Goal: Task Accomplishment & Management: Use online tool/utility

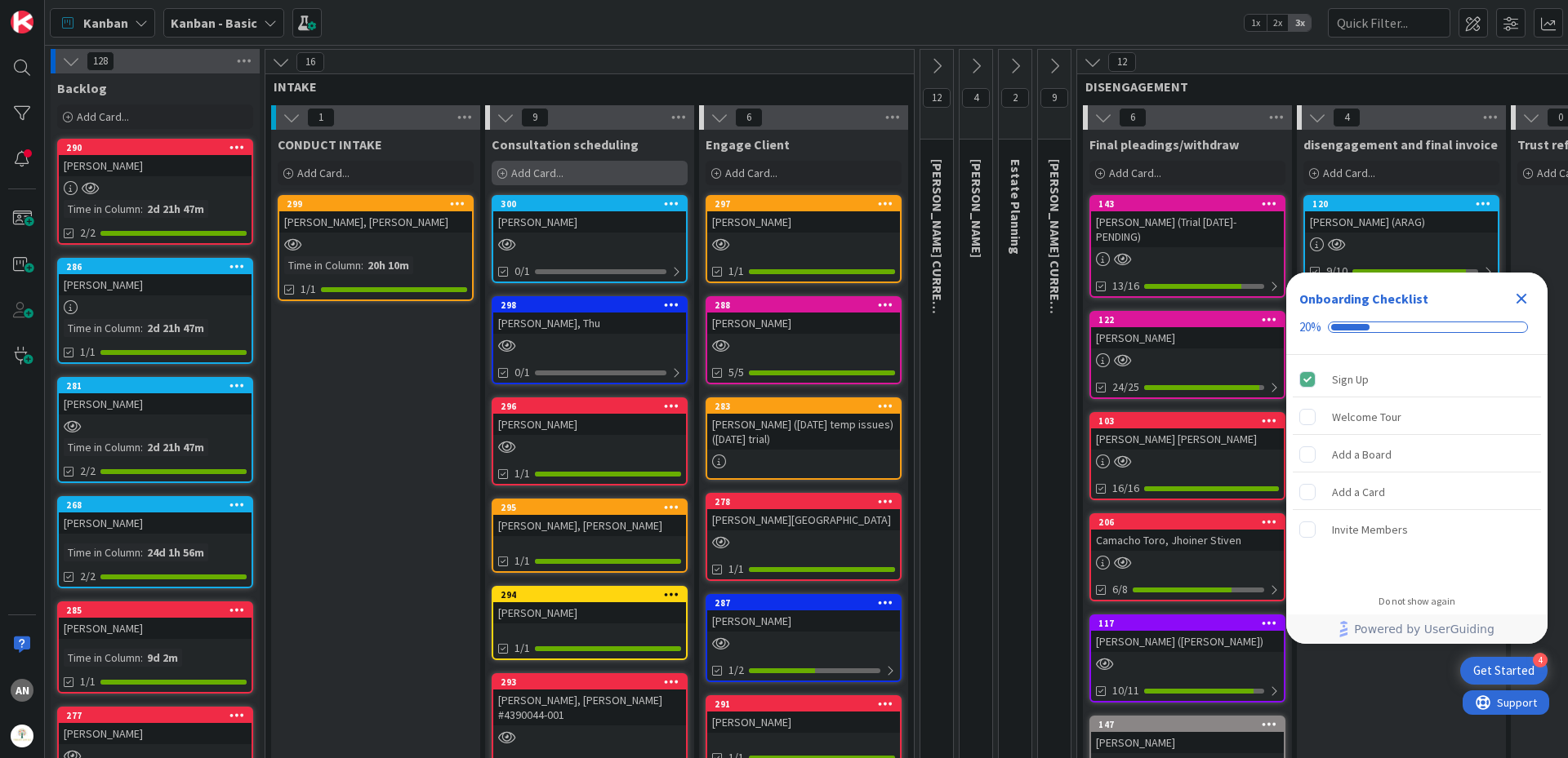
click at [509, 172] on div "Add Card..." at bounding box center [589, 173] width 196 height 25
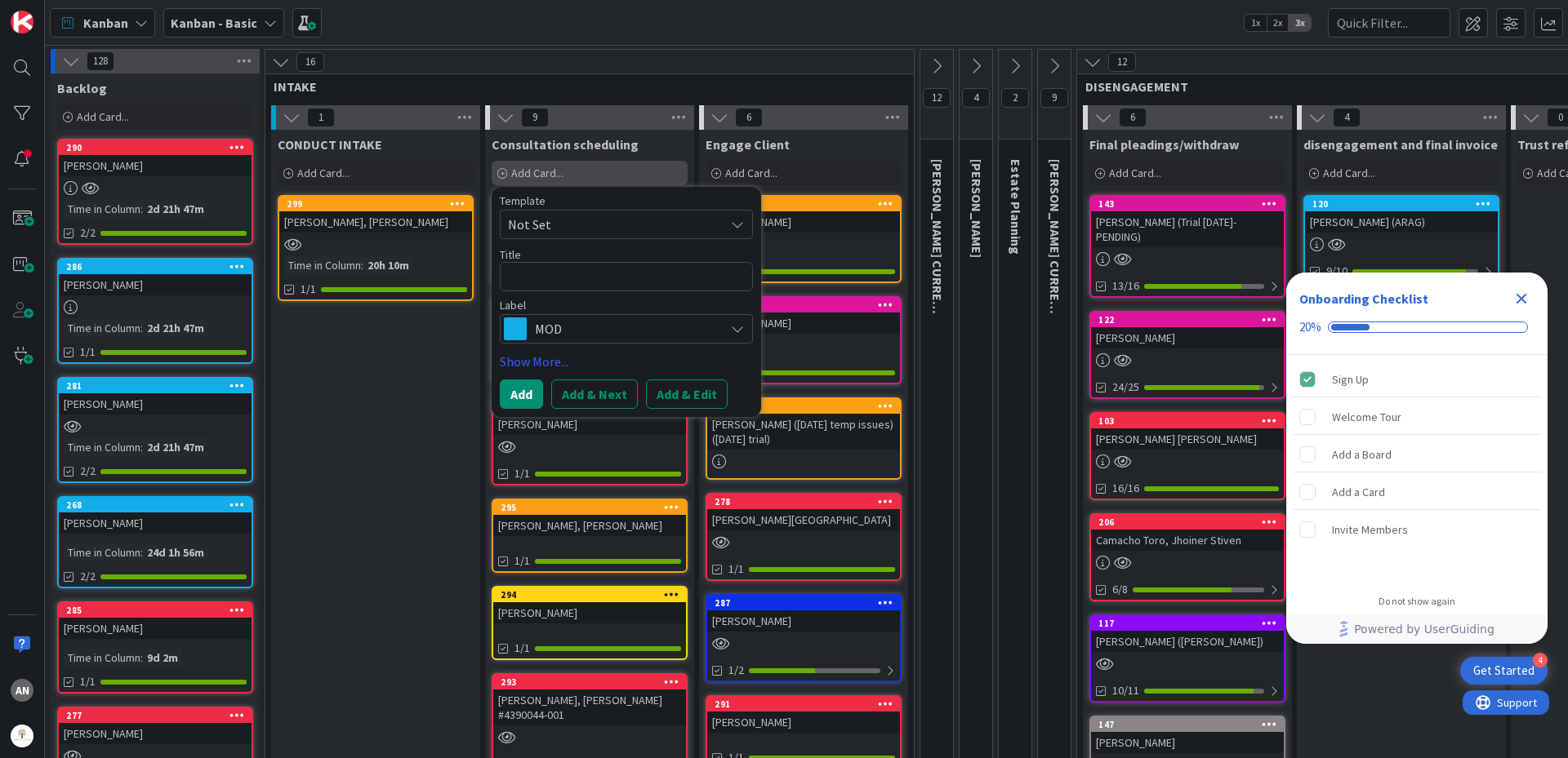
type textarea "x"
type textarea "R"
type textarea "x"
type textarea "Ro"
type textarea "x"
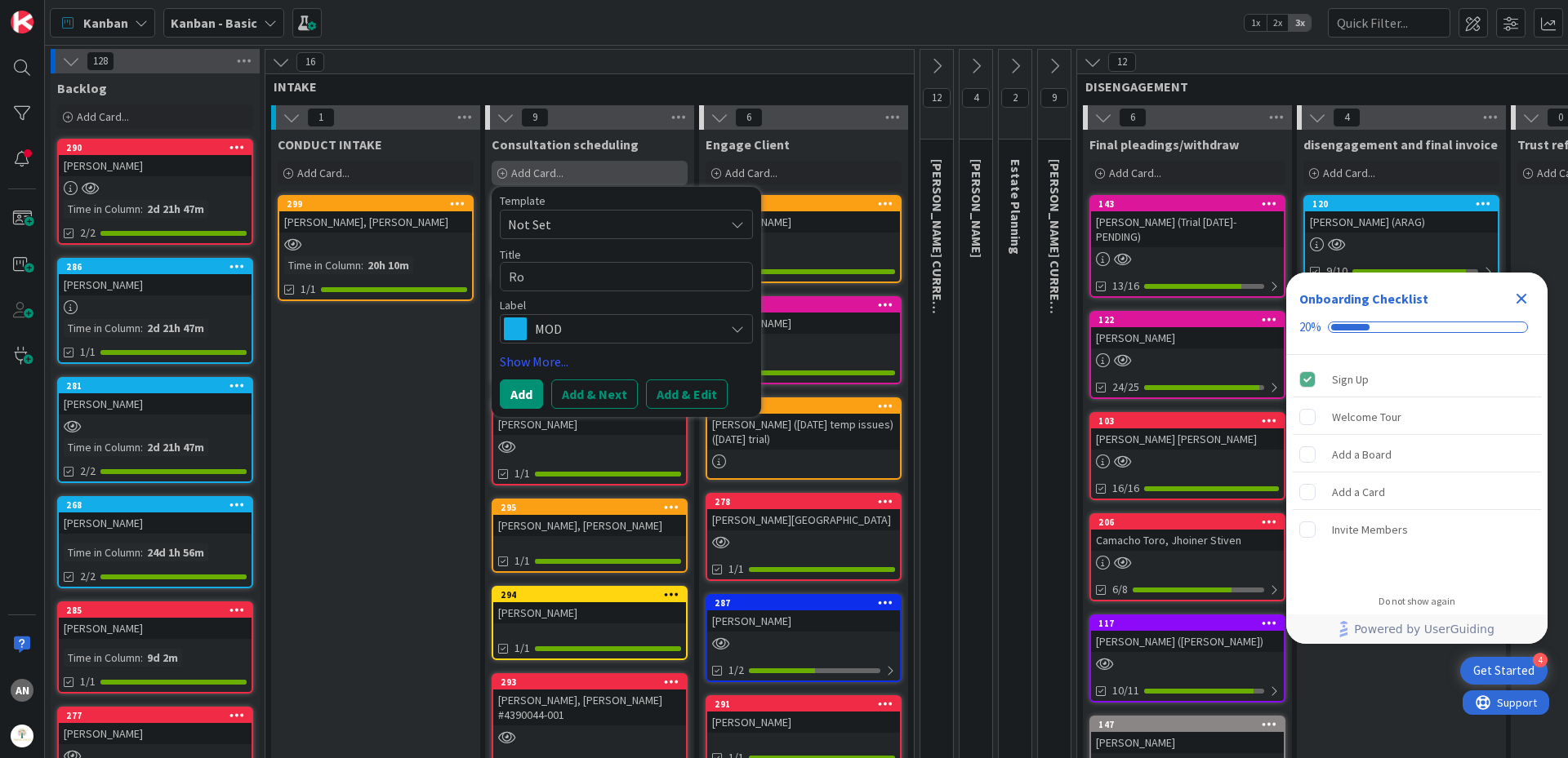
type textarea "Rog"
type textarea "x"
type textarea "Roge"
type textarea "x"
type textarea "[PERSON_NAME]"
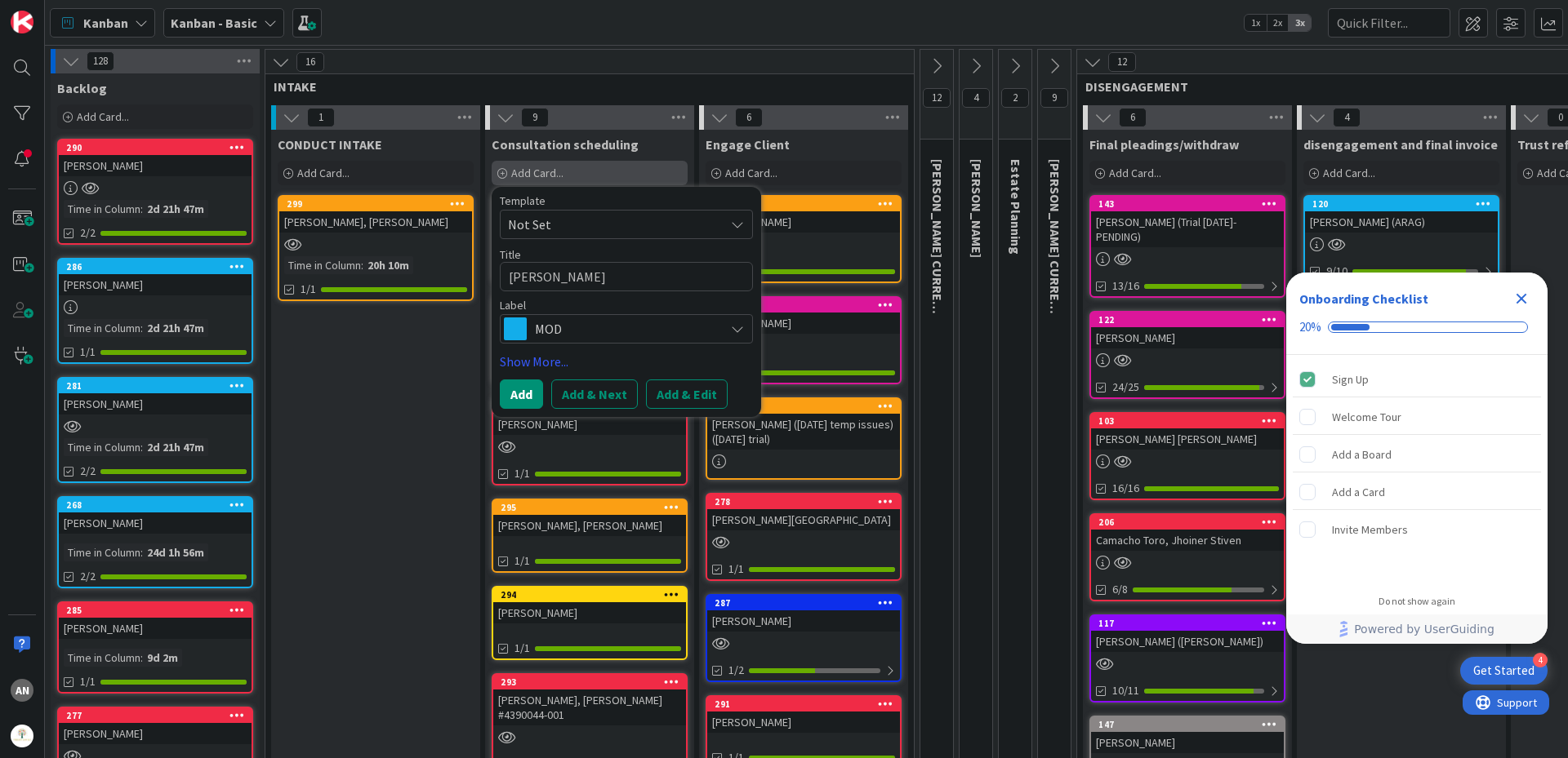
type textarea "x"
type textarea "[PERSON_NAME]"
type textarea "x"
type textarea "[PERSON_NAME],"
type textarea "x"
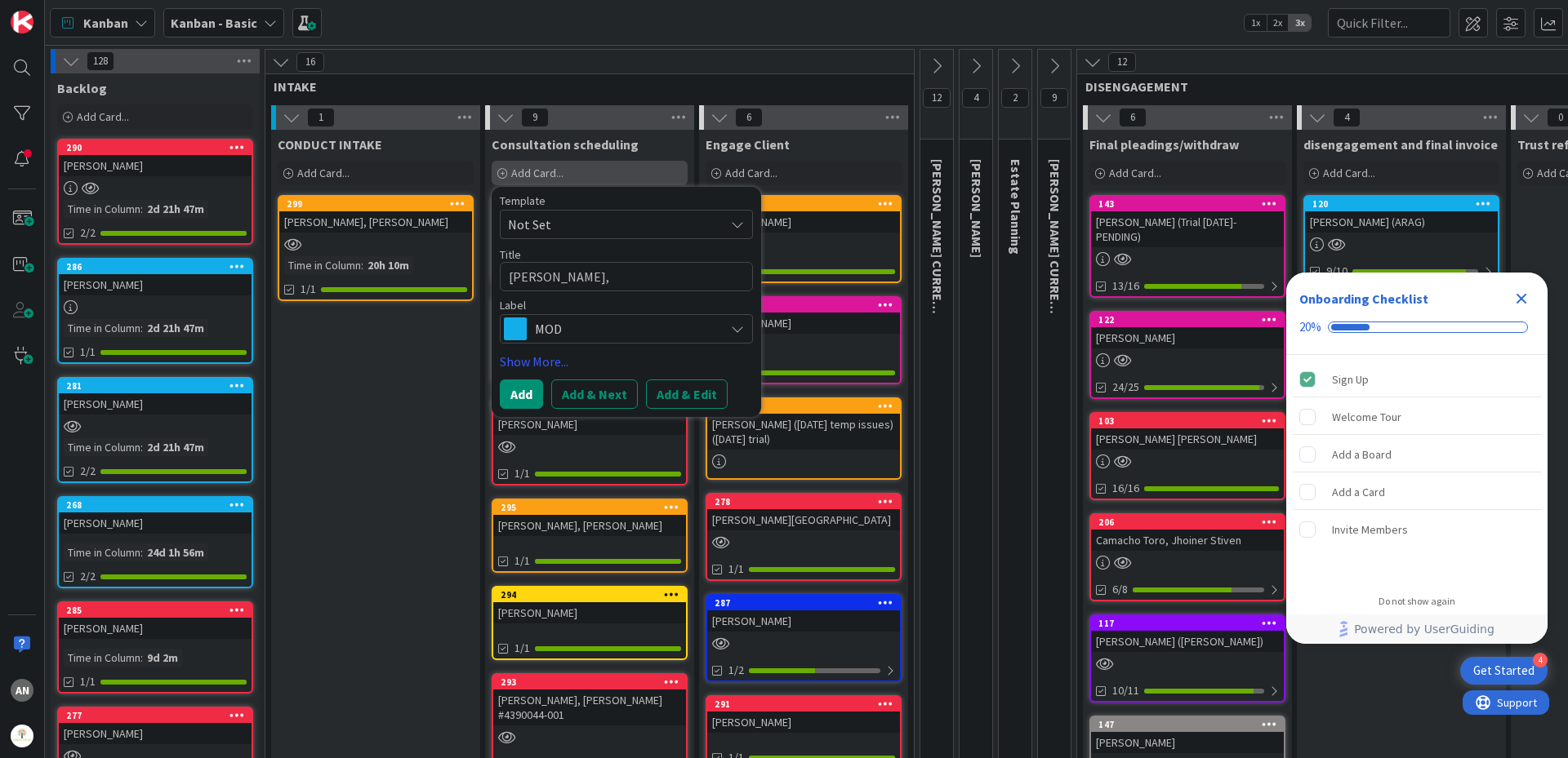
type textarea "[PERSON_NAME],"
type textarea "x"
type textarea "[PERSON_NAME], M"
type textarea "x"
type textarea "[PERSON_NAME], Me"
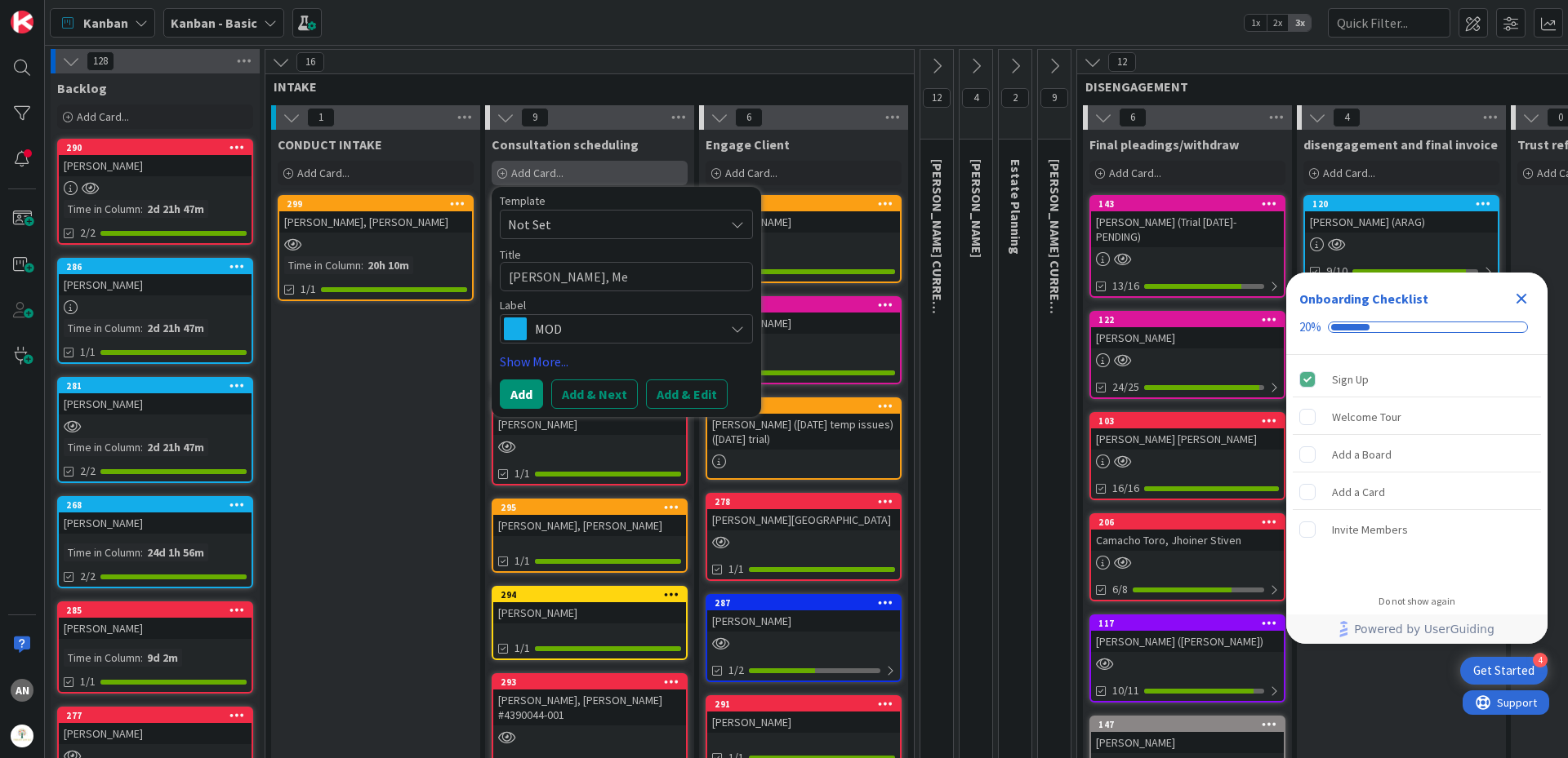
type textarea "x"
type textarea "[PERSON_NAME]"
type textarea "x"
type textarea "[PERSON_NAME]"
type textarea "x"
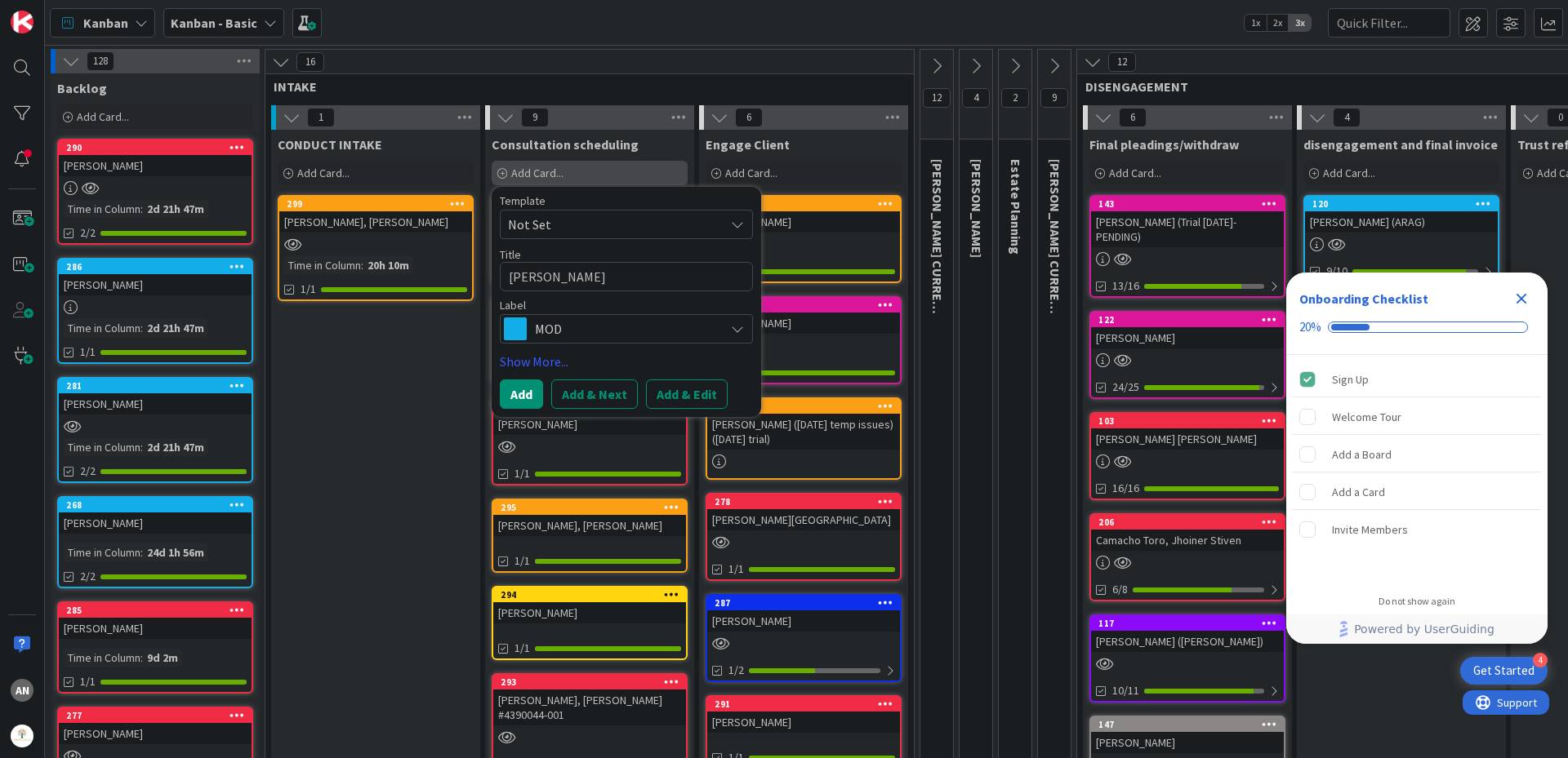
type textarea "[PERSON_NAME]"
type textarea "x"
type textarea "[PERSON_NAME]"
type textarea "x"
type textarea "[PERSON_NAME]"
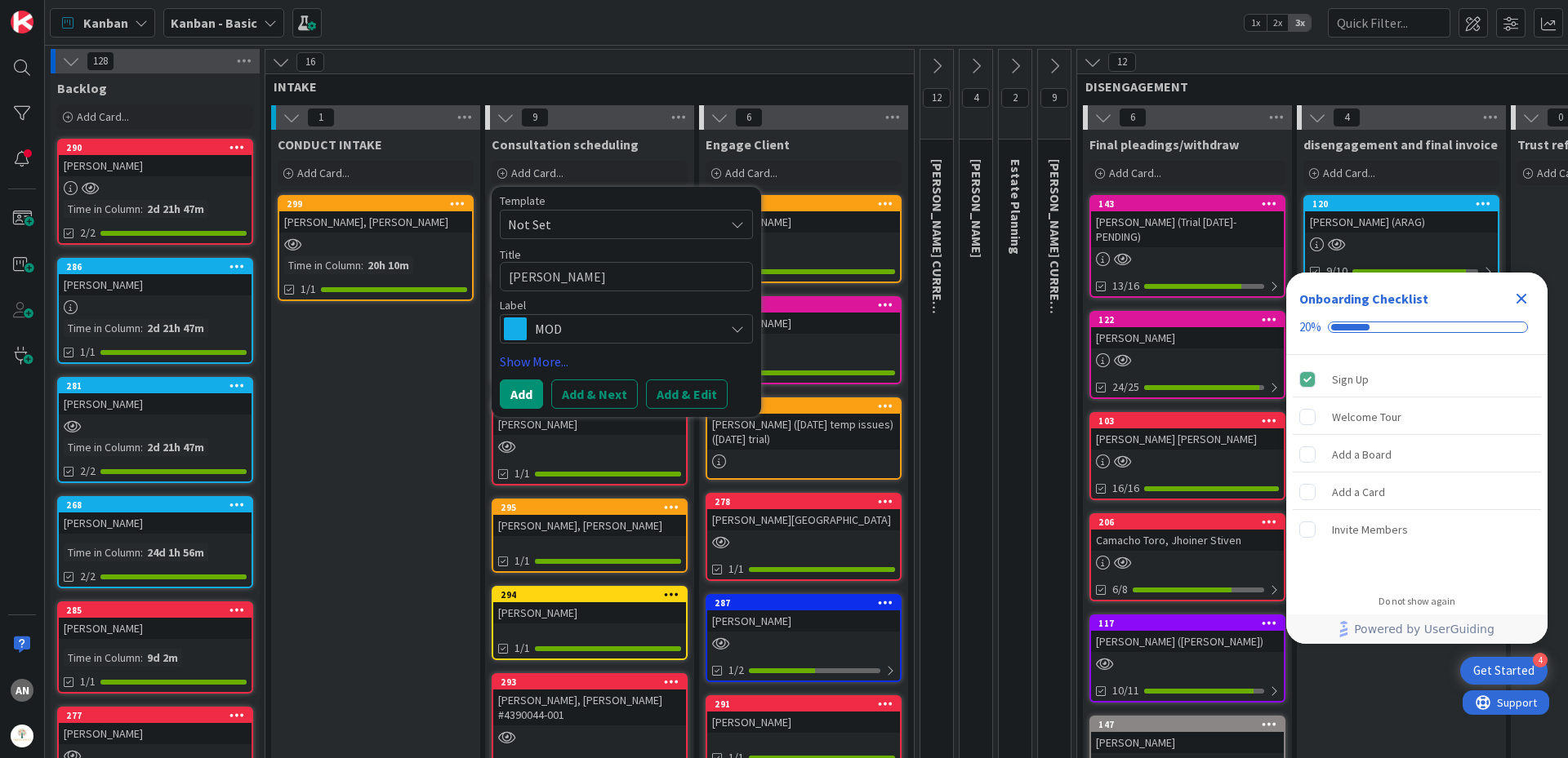
click at [564, 322] on span "MOD" at bounding box center [625, 329] width 181 height 23
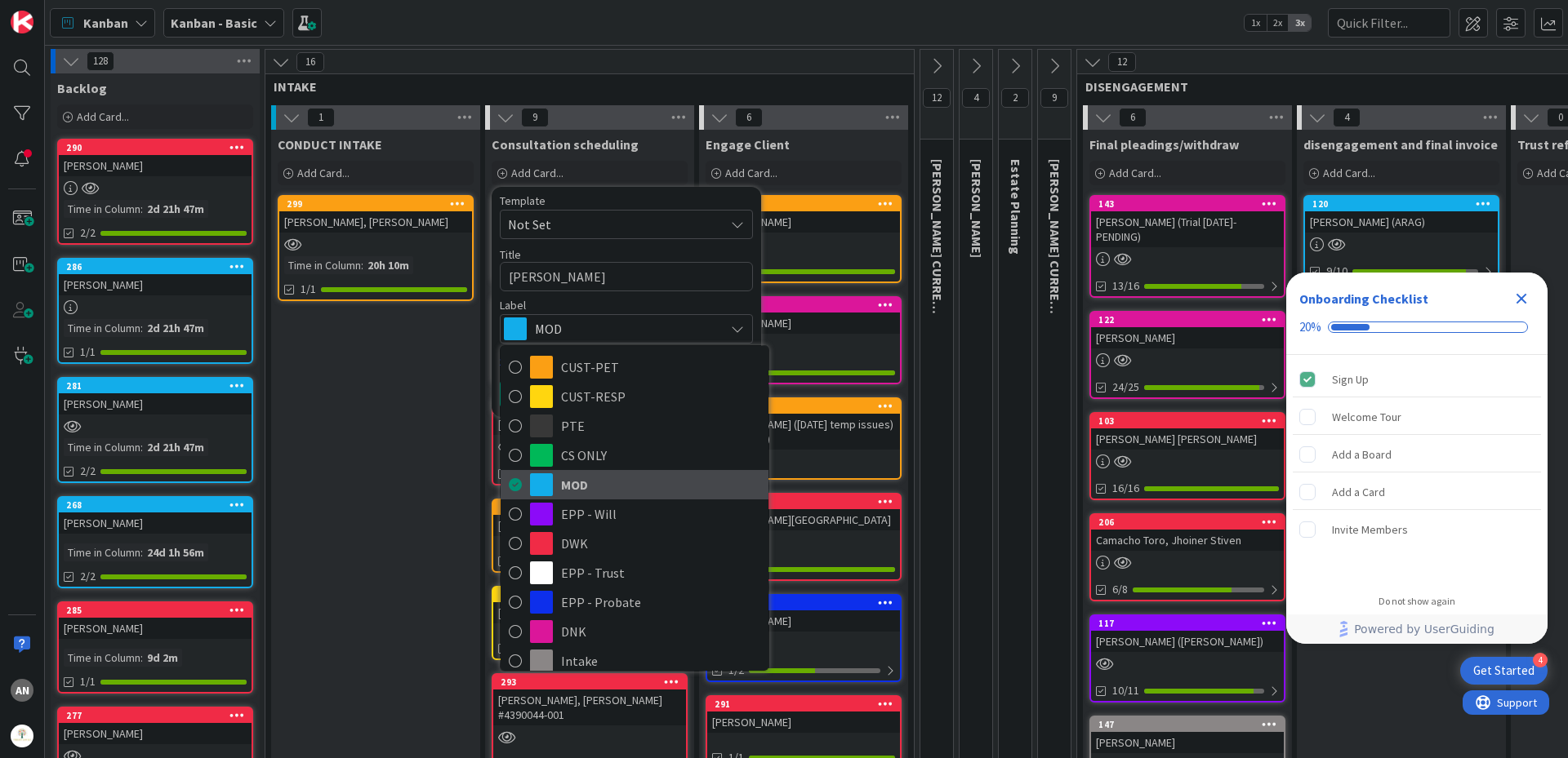
click at [509, 488] on icon at bounding box center [514, 484] width 13 height 25
type textarea "x"
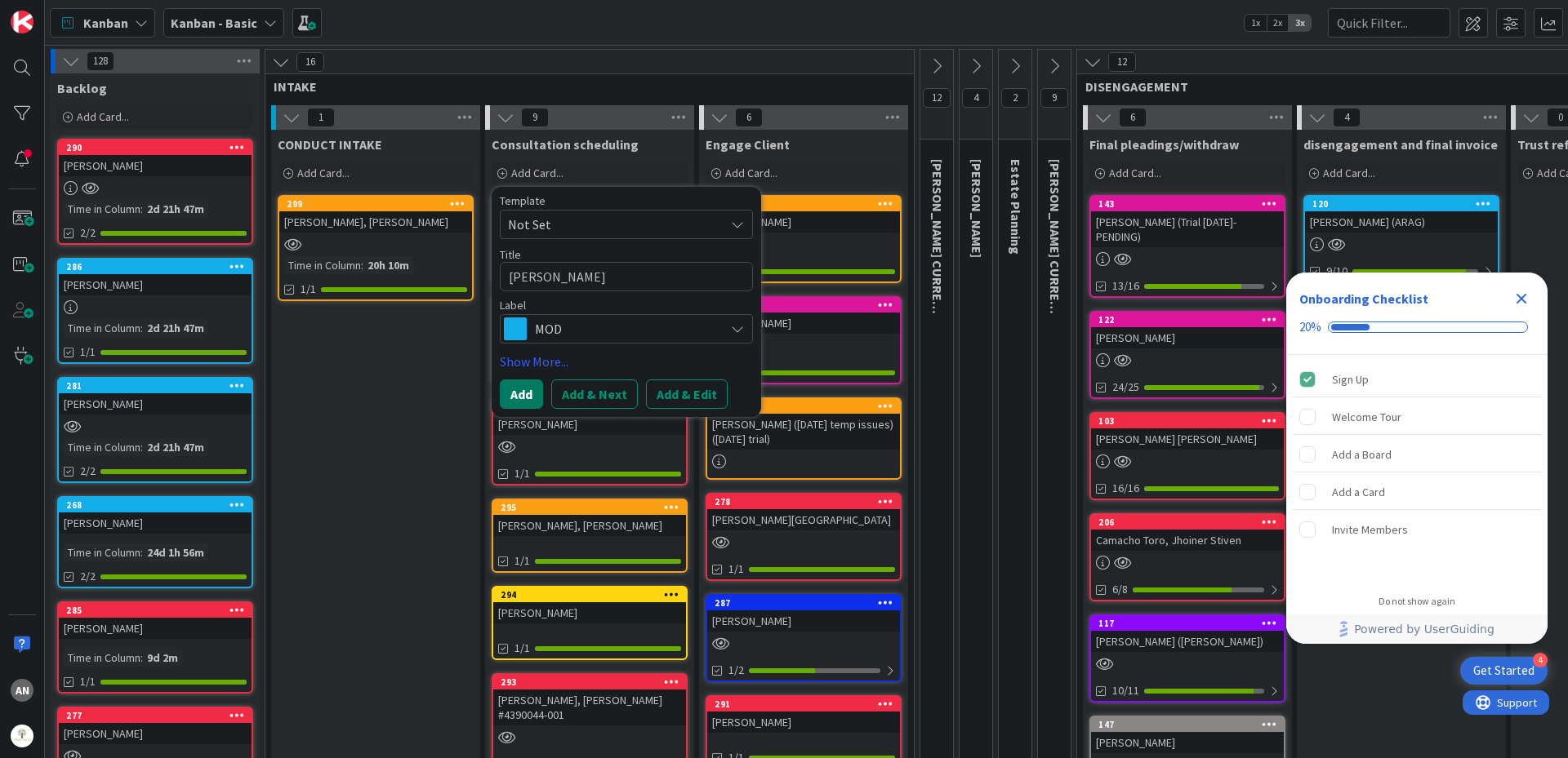
click at [527, 395] on button "Add" at bounding box center [521, 393] width 43 height 30
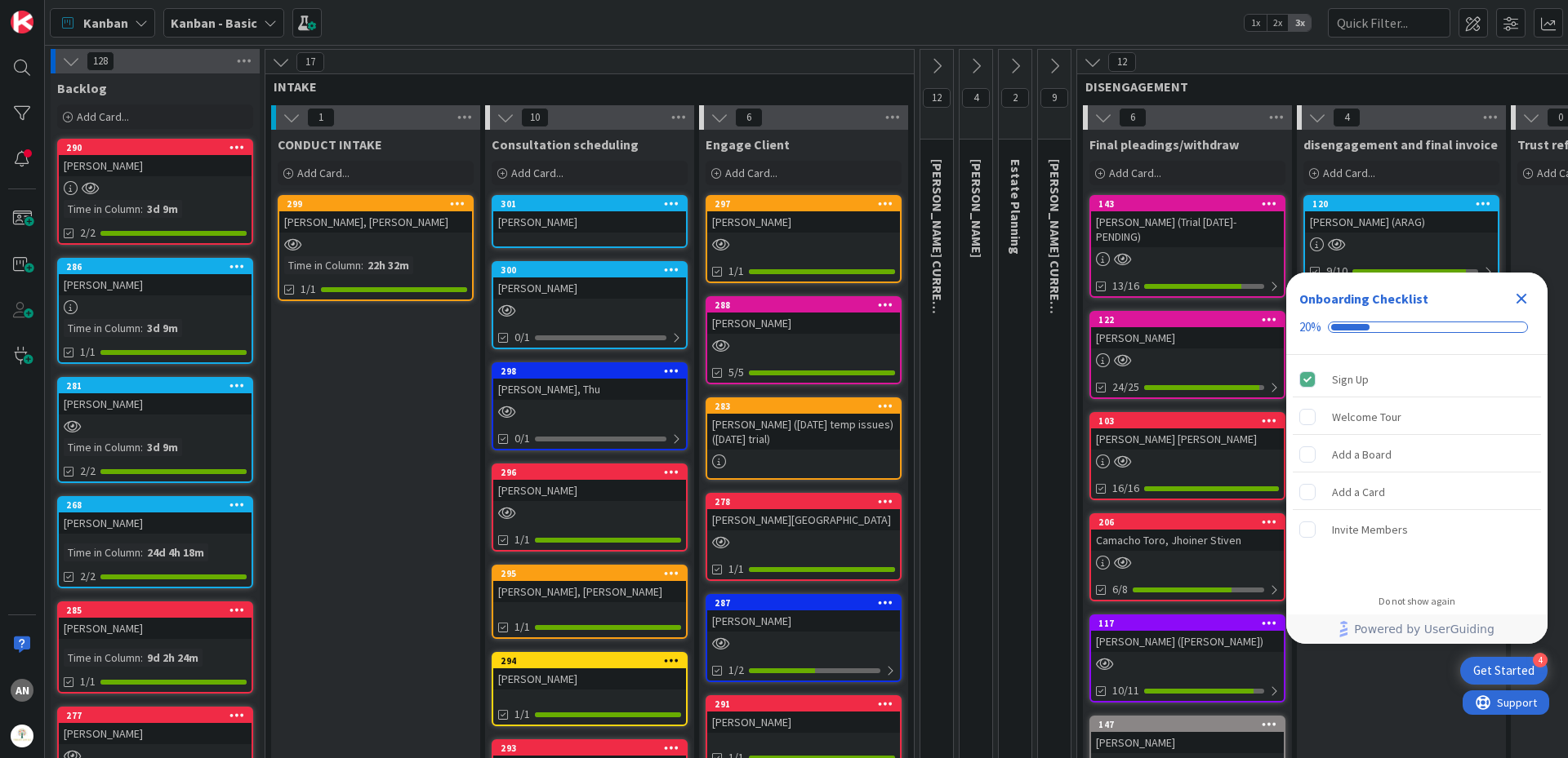
click at [565, 228] on div "[PERSON_NAME]" at bounding box center [589, 222] width 193 height 21
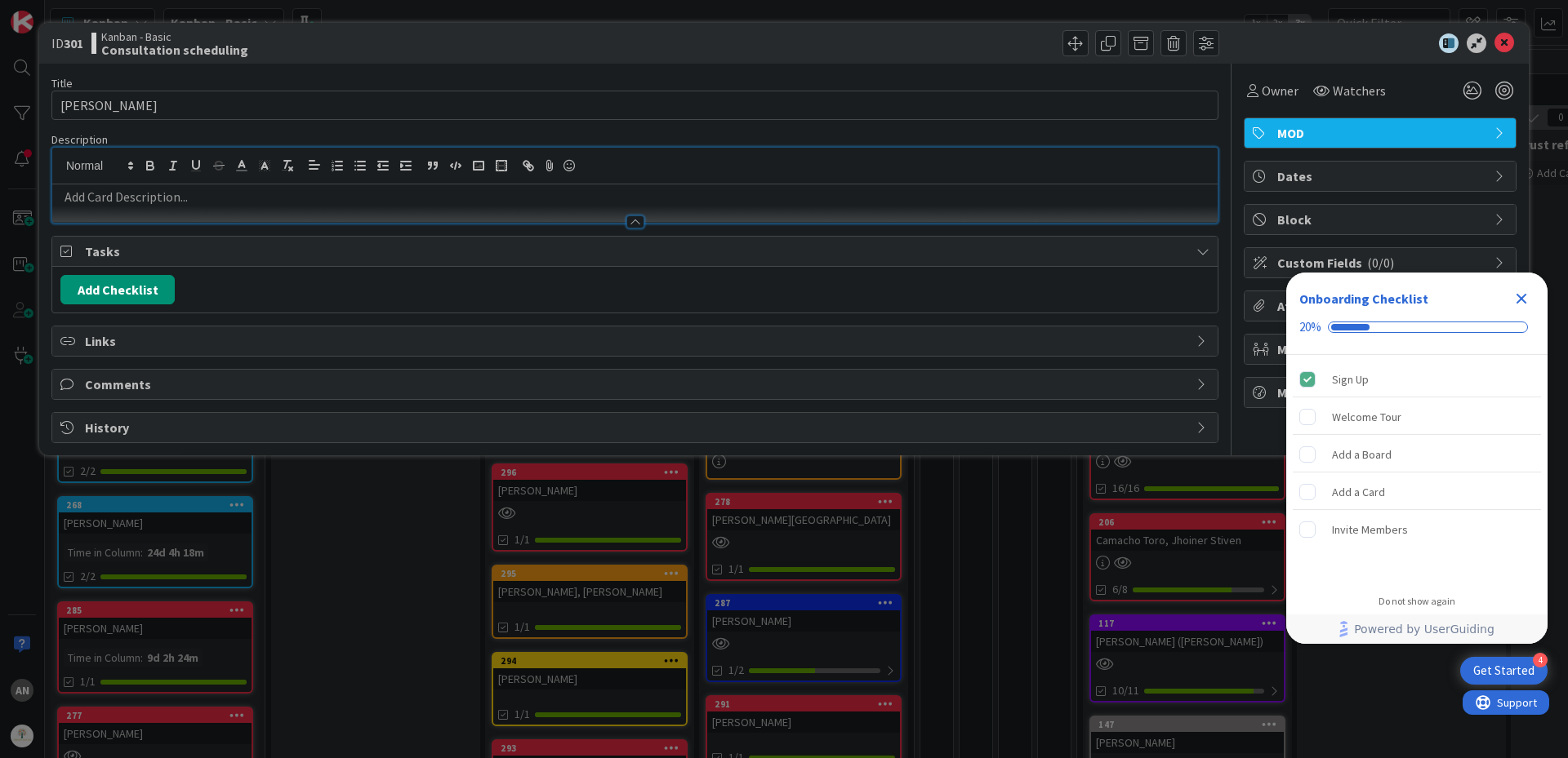
click at [162, 164] on div at bounding box center [634, 185] width 1165 height 75
click at [122, 308] on div "Add Checklist" at bounding box center [634, 290] width 1165 height 46
click at [123, 297] on button "Add Checklist" at bounding box center [117, 290] width 114 height 30
type input "Intake"
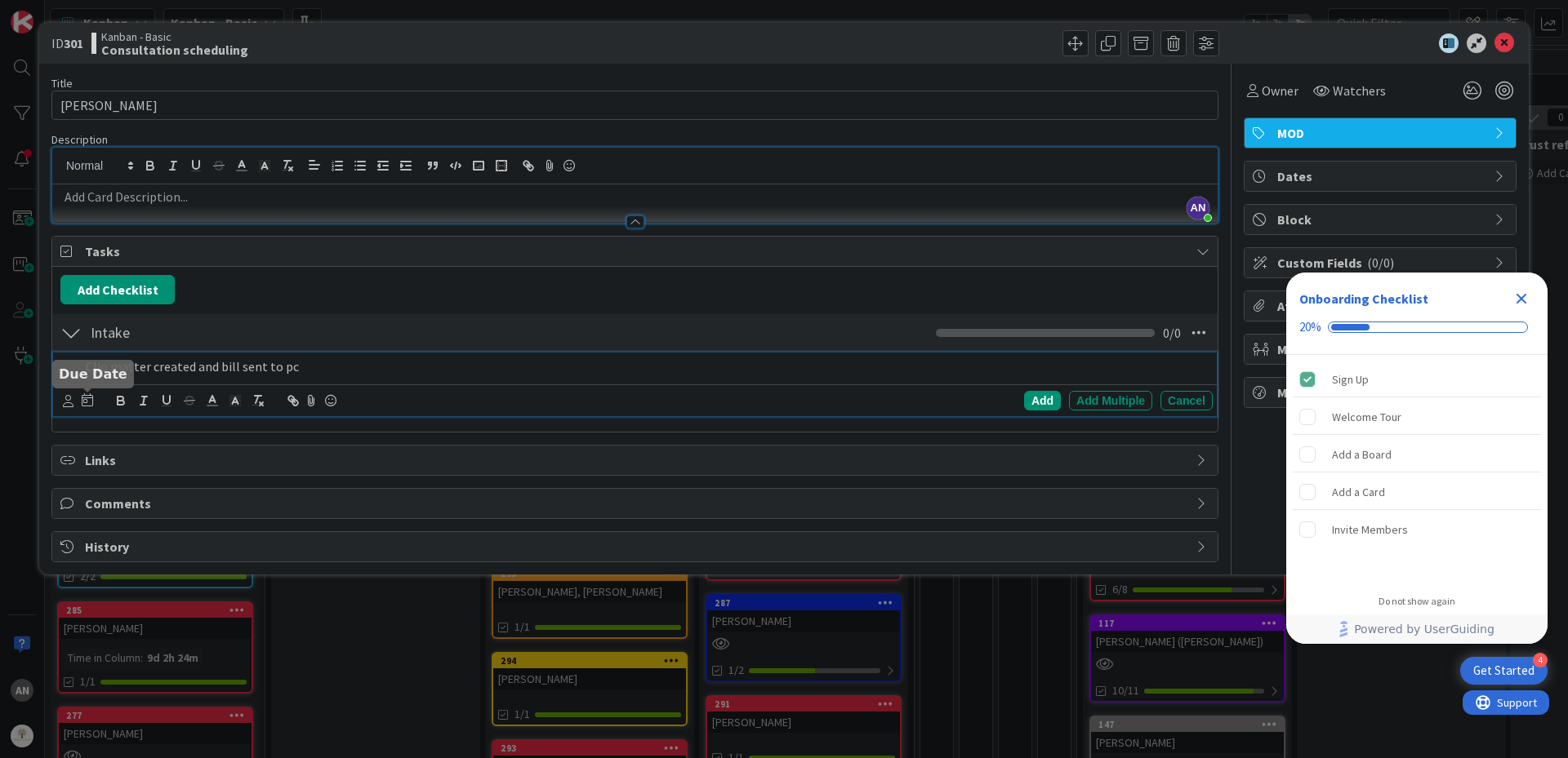
click at [76, 405] on div at bounding box center [78, 400] width 31 height 20
click at [69, 405] on icon at bounding box center [68, 401] width 10 height 12
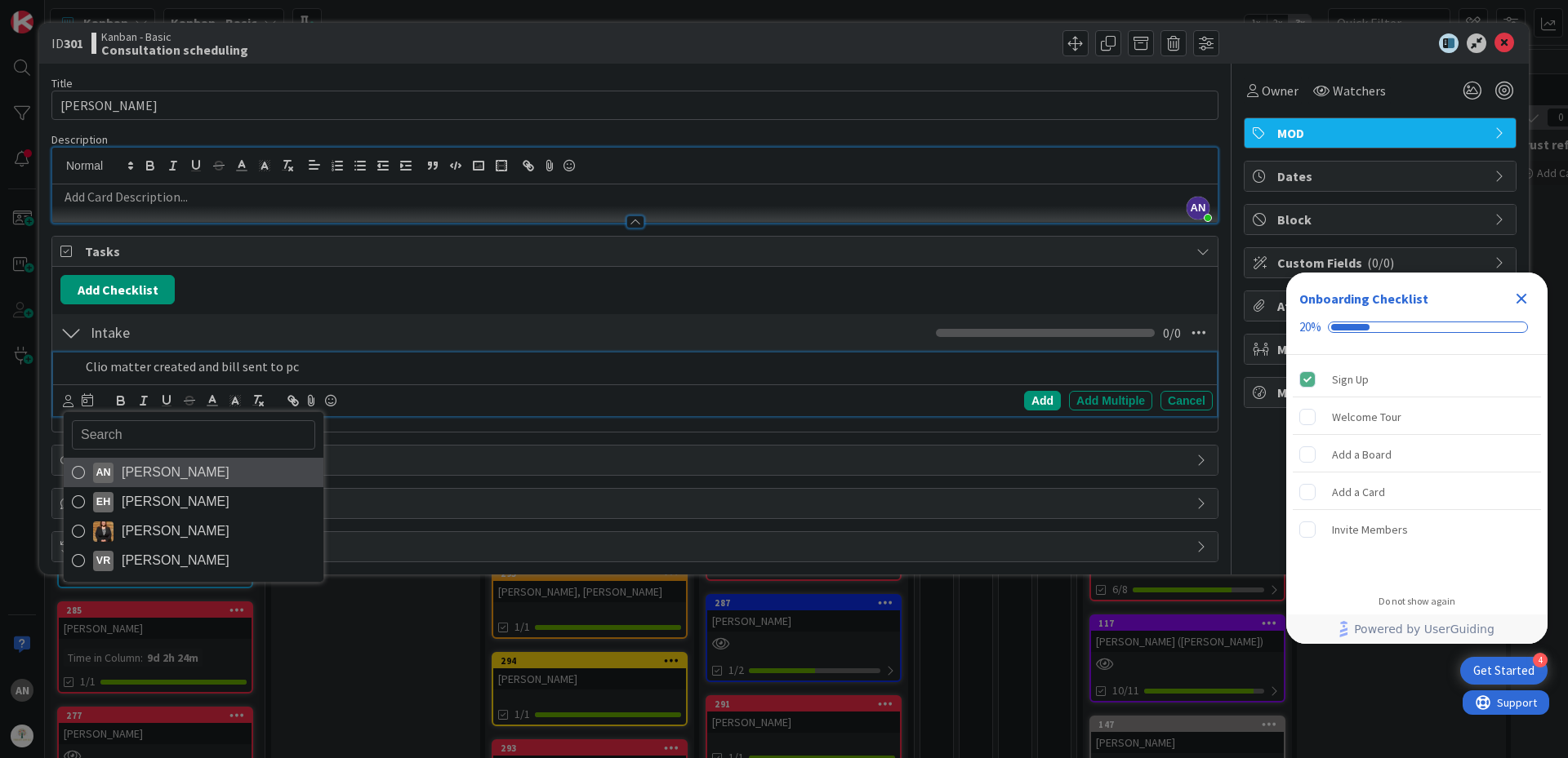
click at [134, 472] on span "[PERSON_NAME]" at bounding box center [175, 472] width 108 height 25
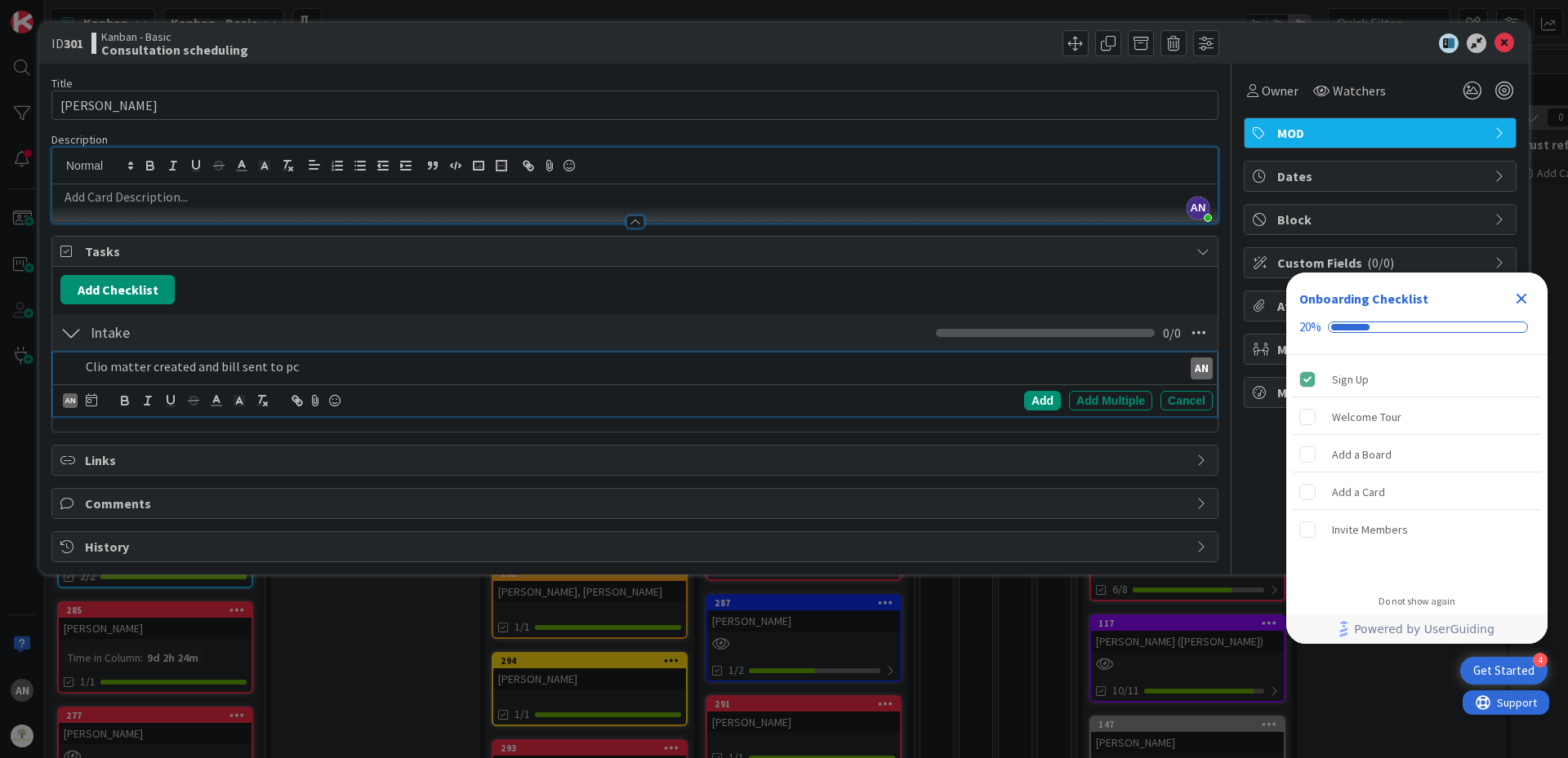
click at [75, 369] on div at bounding box center [69, 367] width 20 height 29
click at [1031, 400] on div "Add" at bounding box center [1042, 400] width 37 height 20
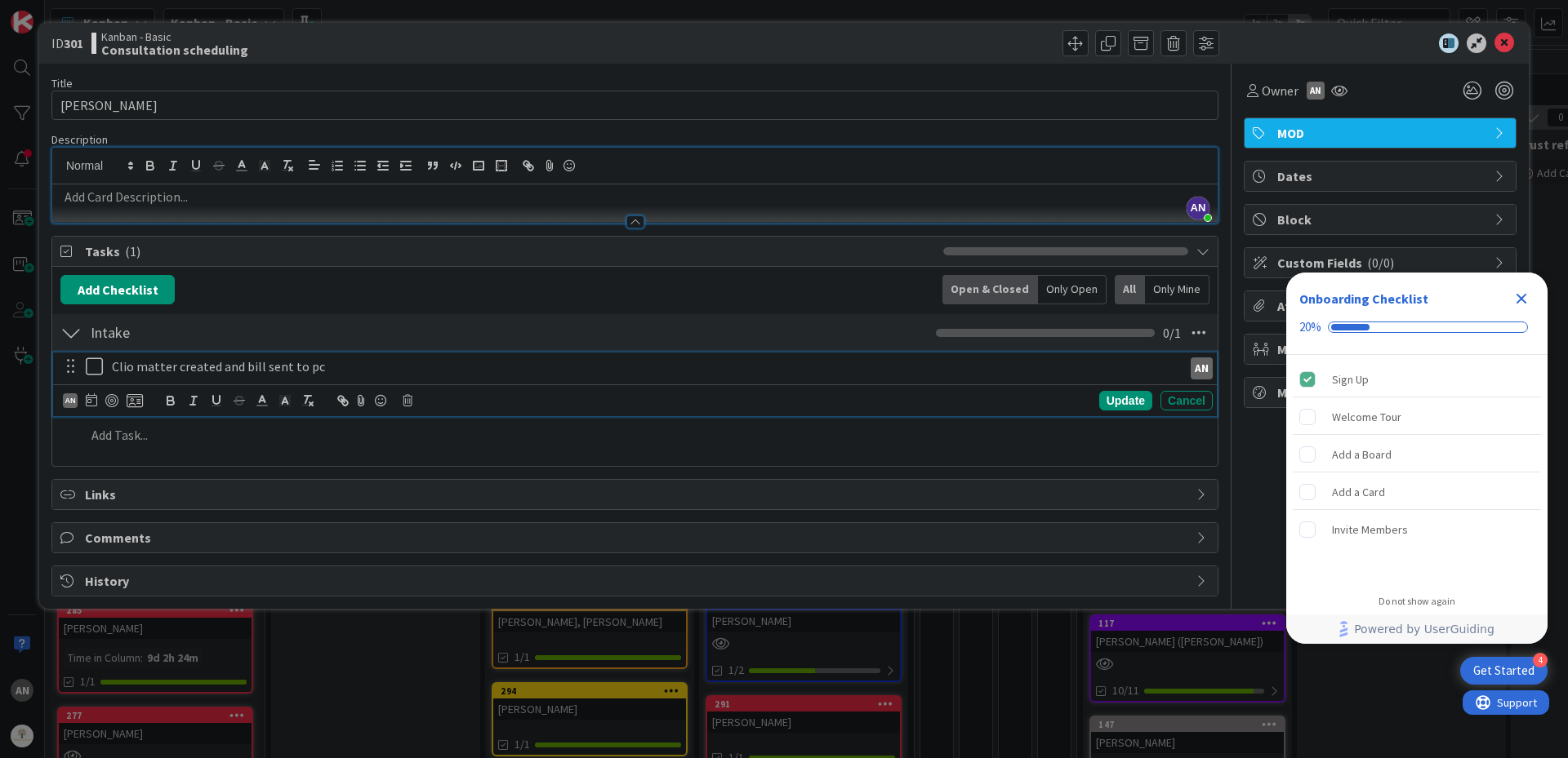
click at [94, 377] on button at bounding box center [95, 367] width 20 height 26
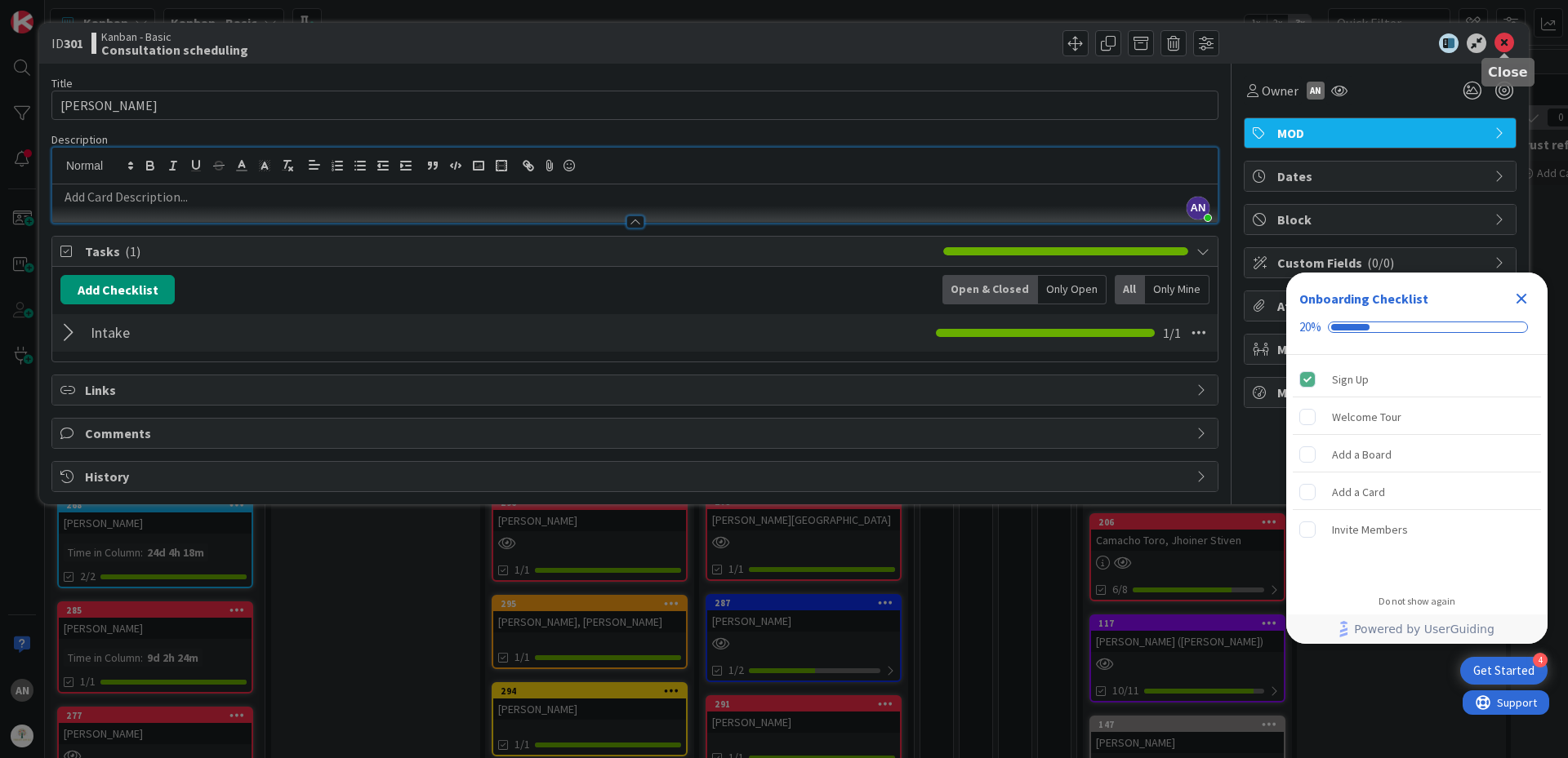
click at [1505, 39] on icon at bounding box center [1503, 42] width 20 height 20
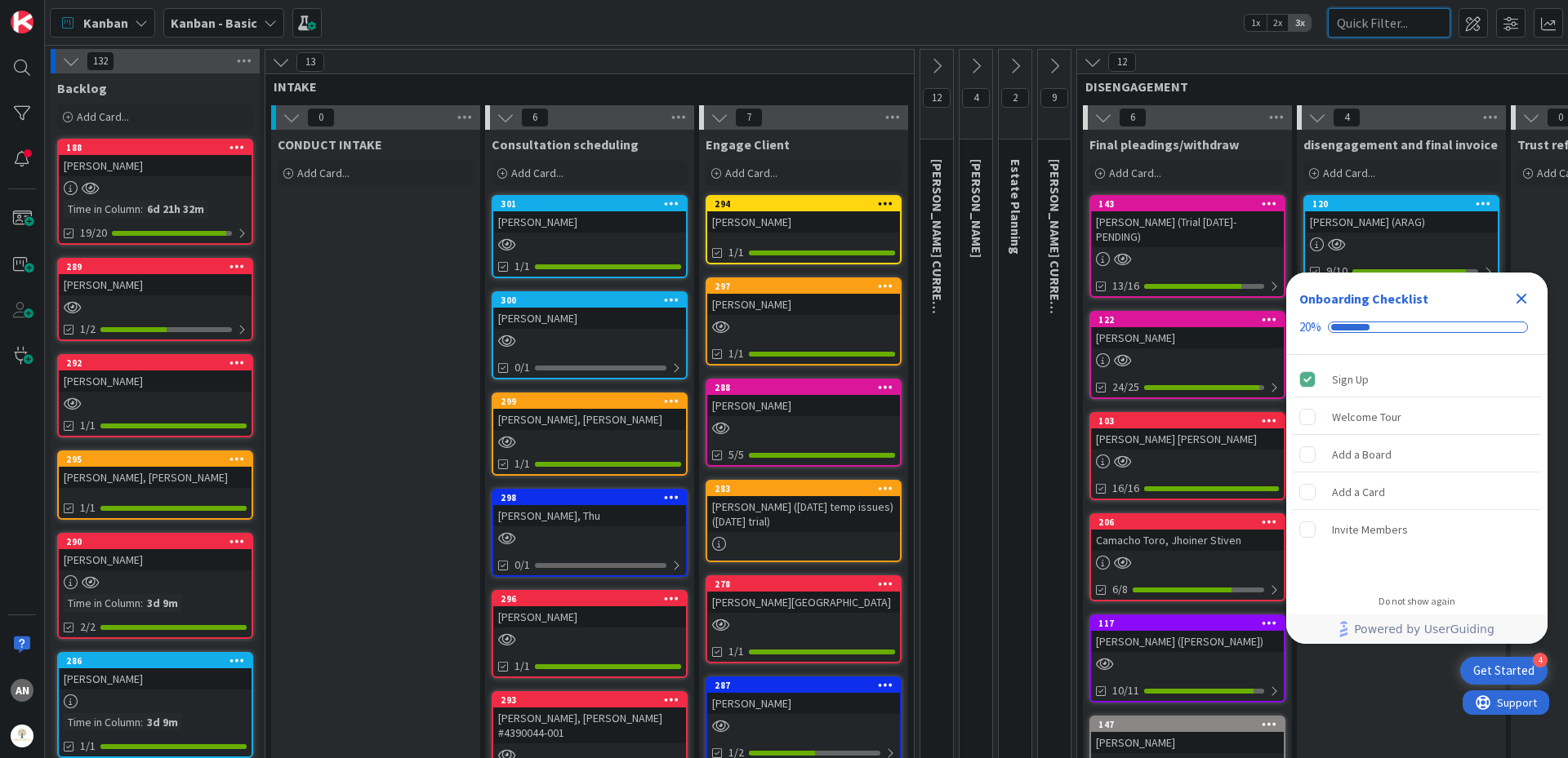
click at [1404, 10] on input "text" at bounding box center [1389, 23] width 122 height 30
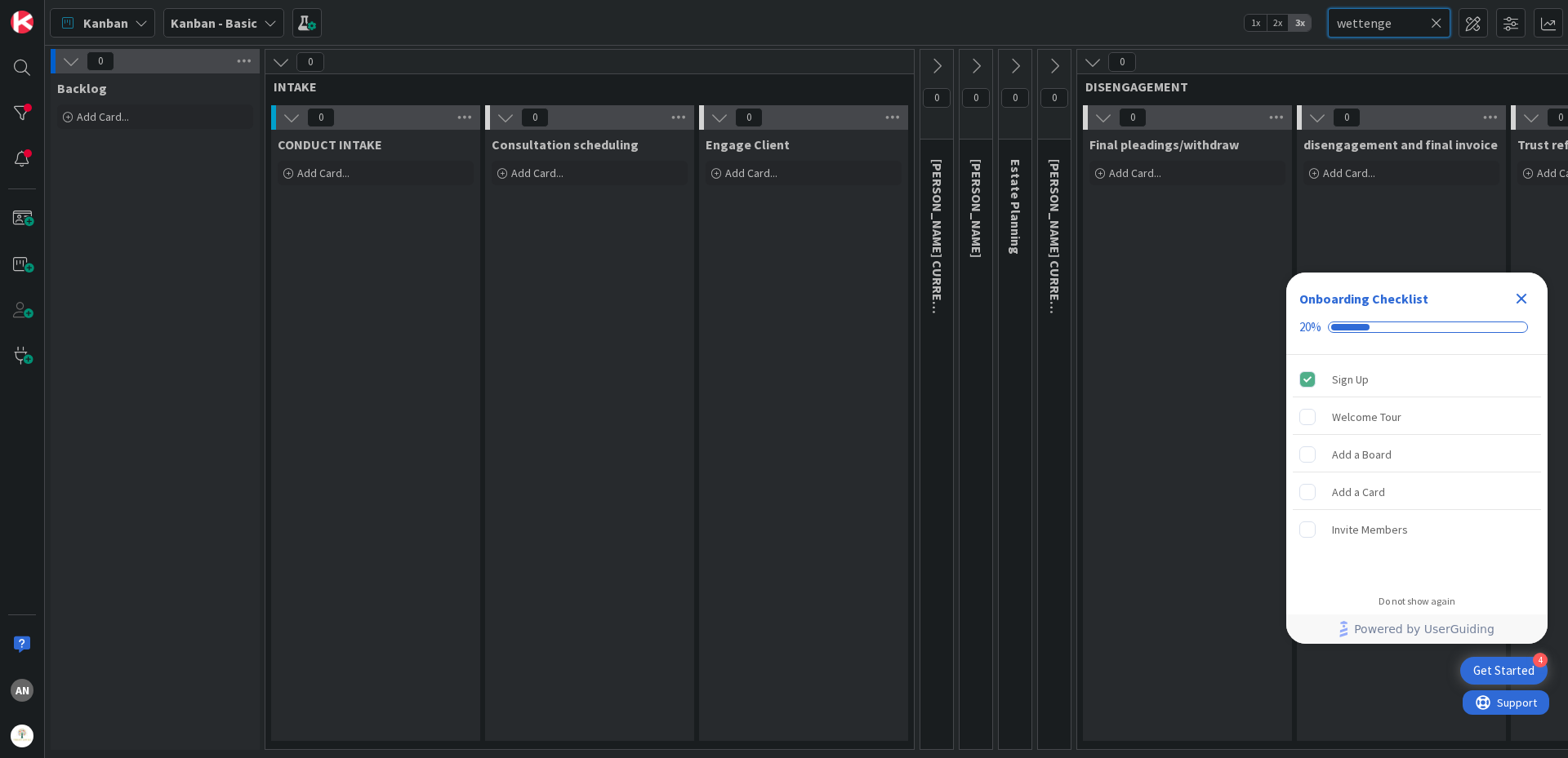
type input "wettenge"
click at [1085, 56] on icon at bounding box center [1092, 61] width 18 height 18
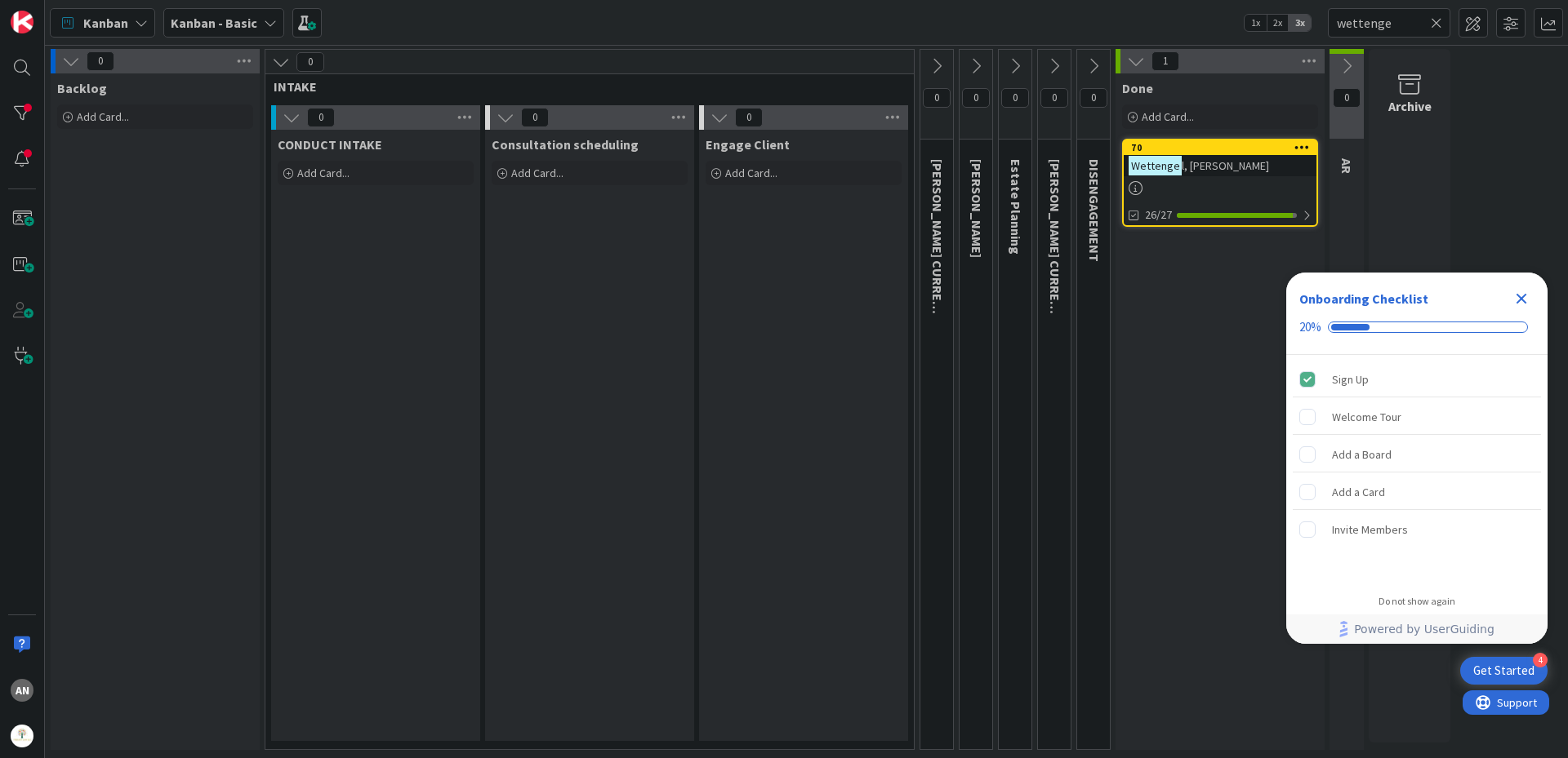
click at [1127, 60] on icon at bounding box center [1135, 60] width 18 height 18
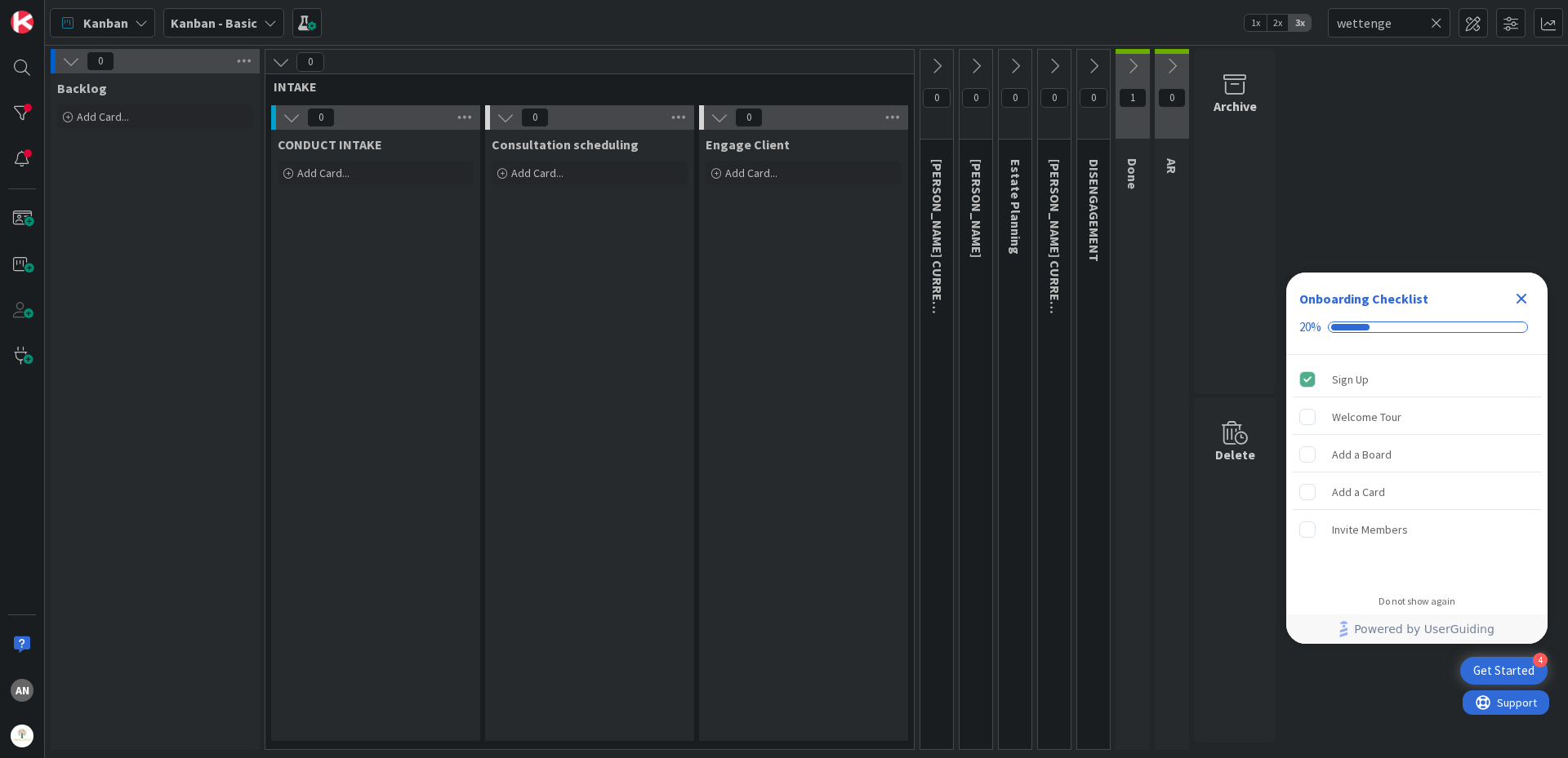
click at [1127, 58] on icon at bounding box center [1132, 65] width 18 height 18
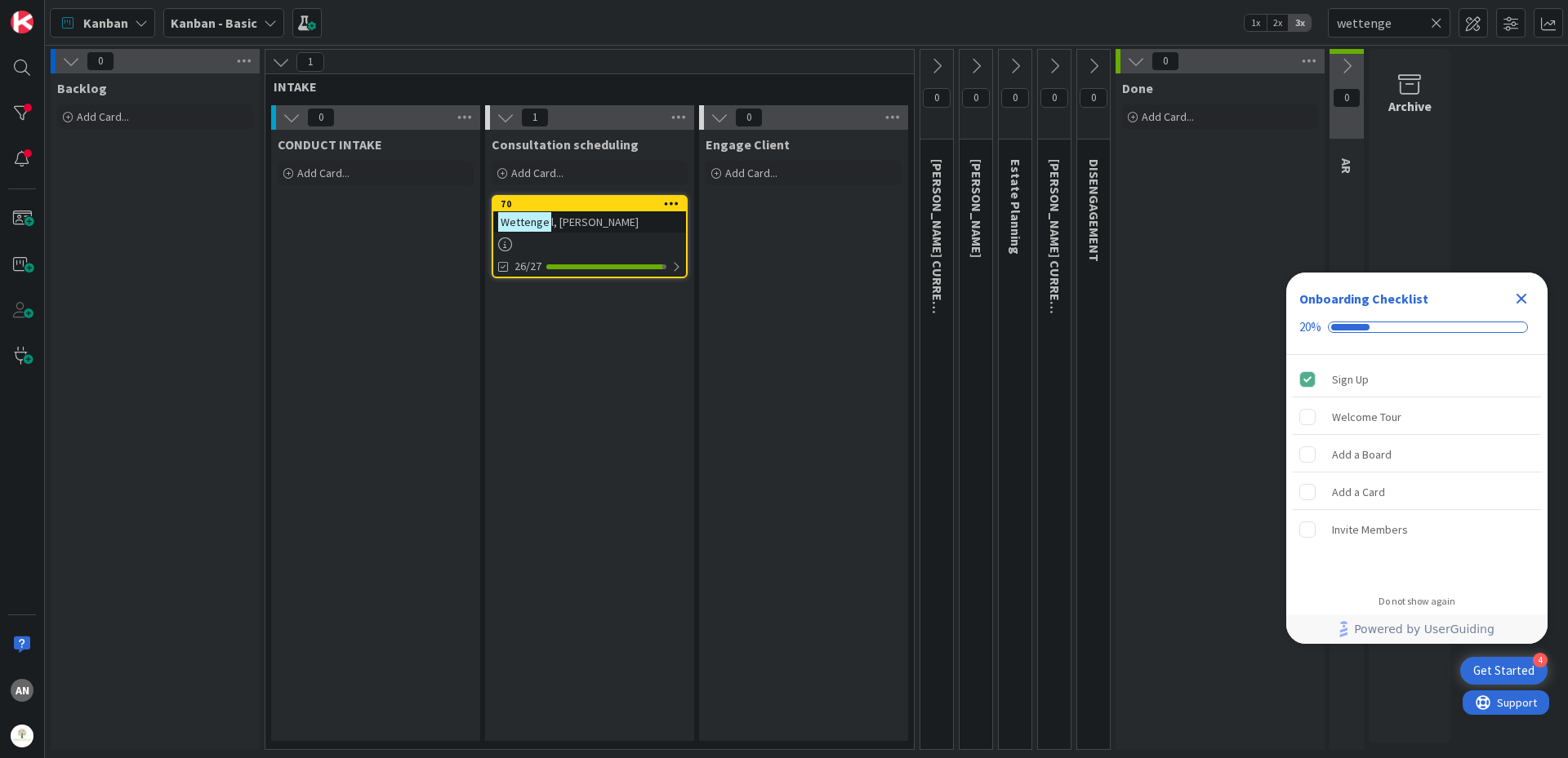
click at [1524, 304] on icon "Close Checklist" at bounding box center [1520, 298] width 20 height 20
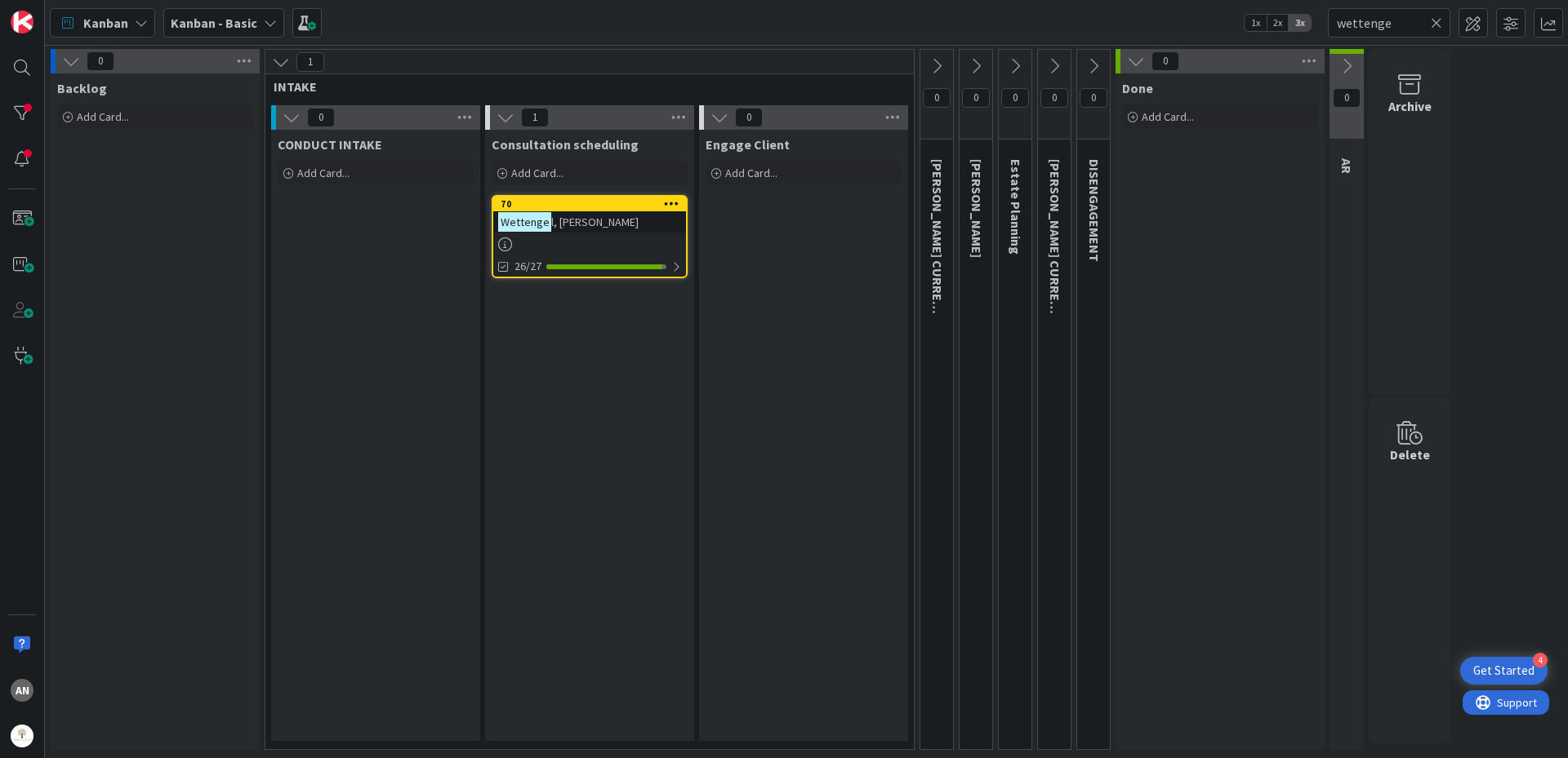
click at [1440, 25] on icon at bounding box center [1435, 22] width 11 height 14
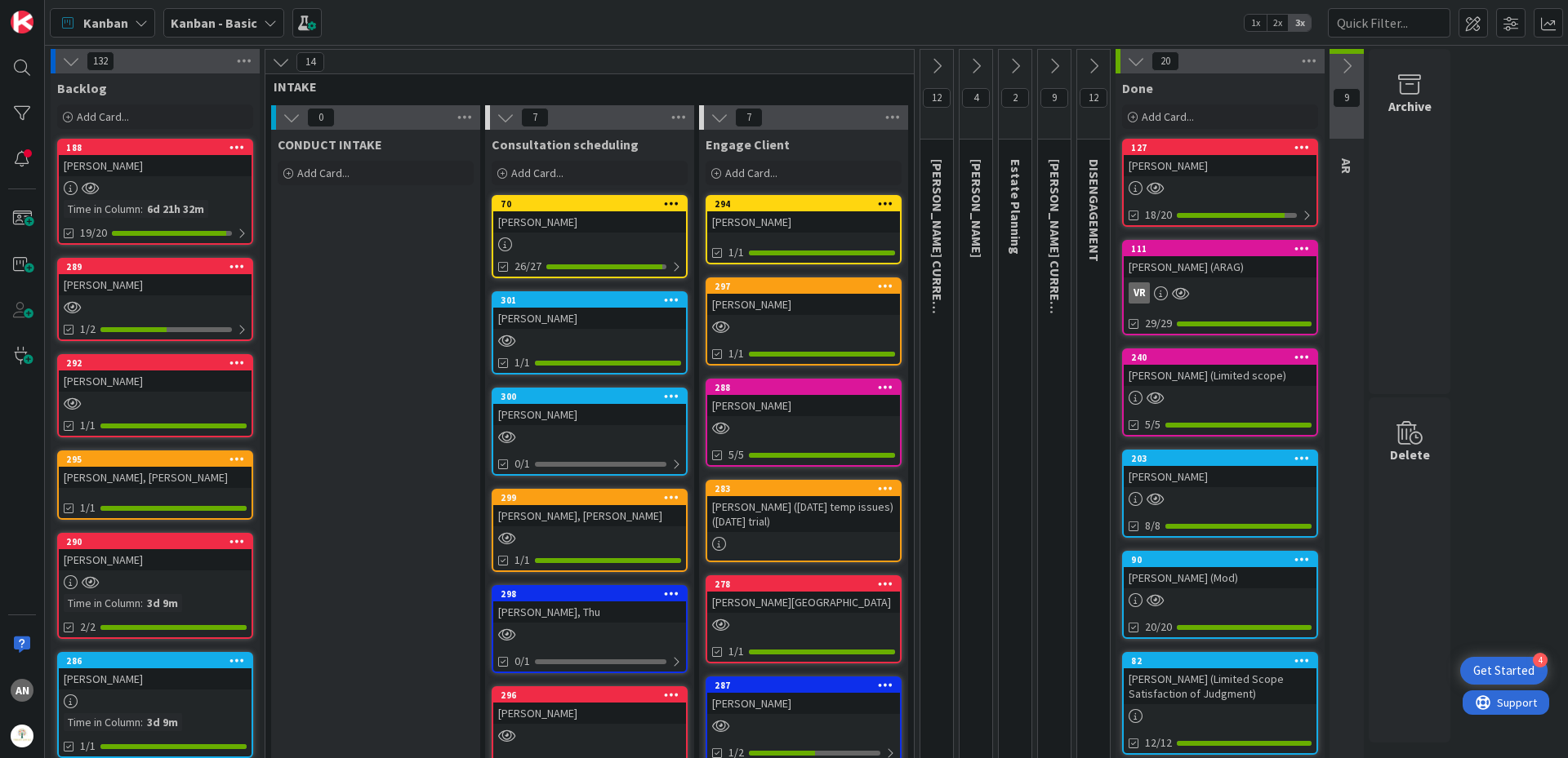
click at [783, 215] on div "[PERSON_NAME]" at bounding box center [803, 222] width 193 height 21
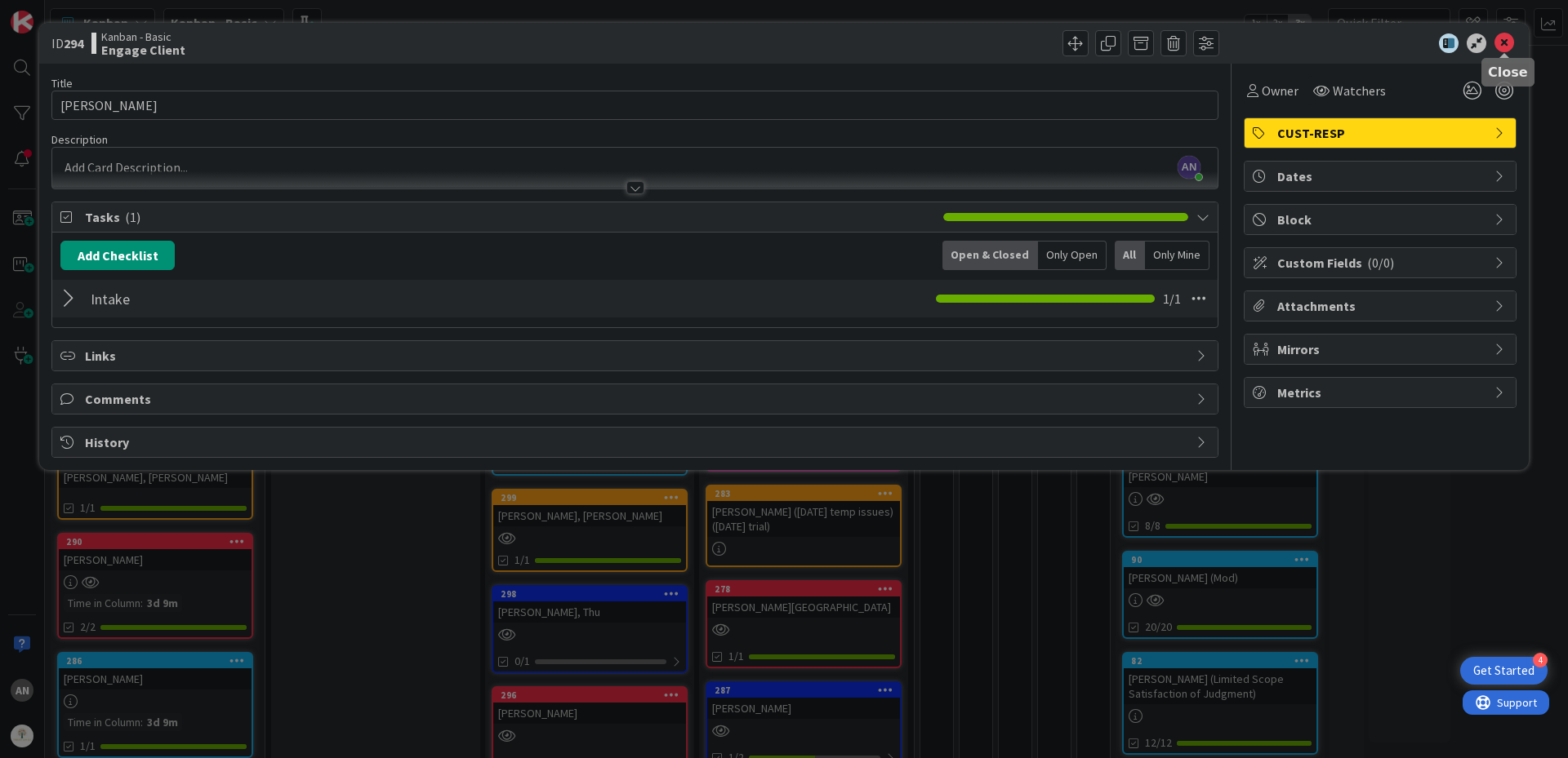
click at [1504, 40] on icon at bounding box center [1503, 42] width 20 height 20
